Goal: Navigation & Orientation: Find specific page/section

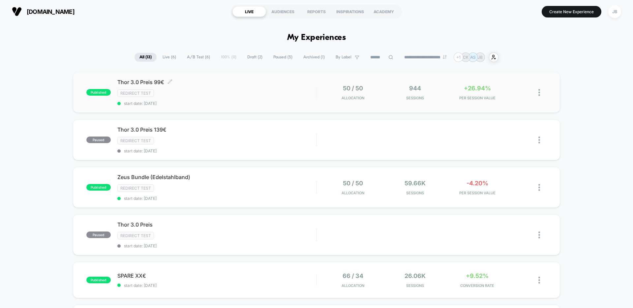
click at [199, 90] on div "Redirect Test" at bounding box center [216, 93] width 199 height 8
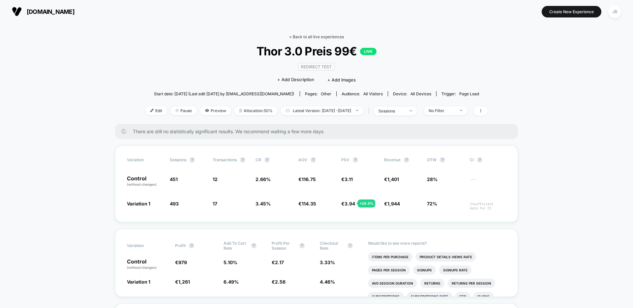
click at [295, 38] on link "< Back to all live experiences" at bounding box center [316, 36] width 55 height 5
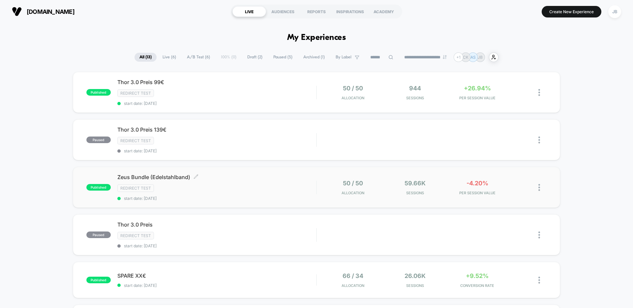
click at [200, 188] on div "Redirect Test" at bounding box center [216, 188] width 199 height 8
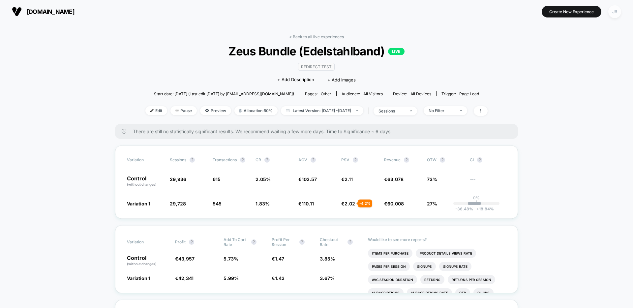
click at [612, 10] on div "JB" at bounding box center [615, 11] width 13 height 13
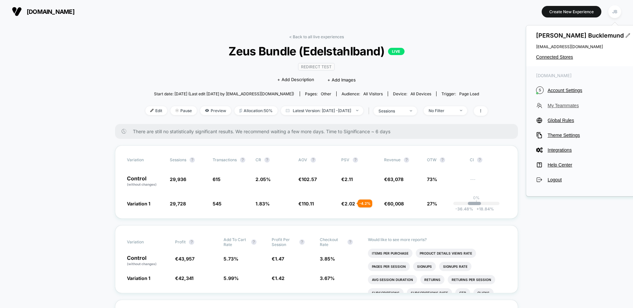
click at [573, 105] on span "My Teammates" at bounding box center [587, 105] width 78 height 5
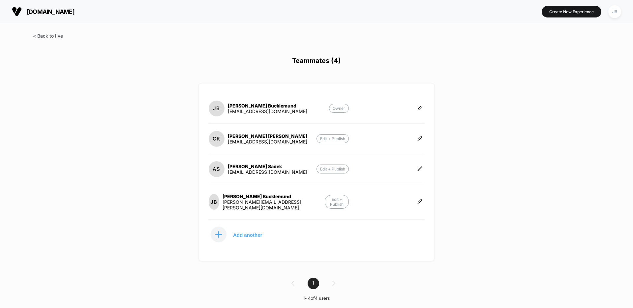
click at [50, 34] on span at bounding box center [48, 36] width 30 height 6
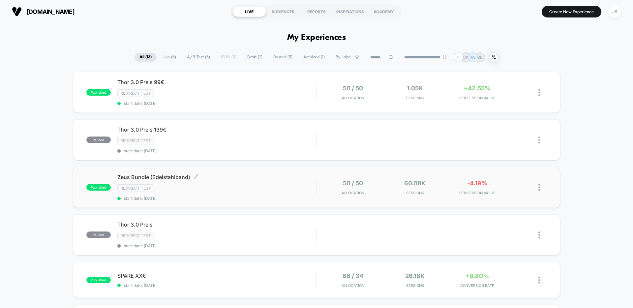
click at [216, 189] on div "Redirect Test" at bounding box center [216, 188] width 199 height 8
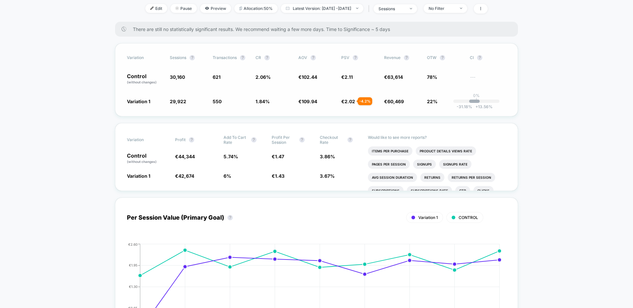
scroll to position [108, 0]
